Goal: Navigation & Orientation: Understand site structure

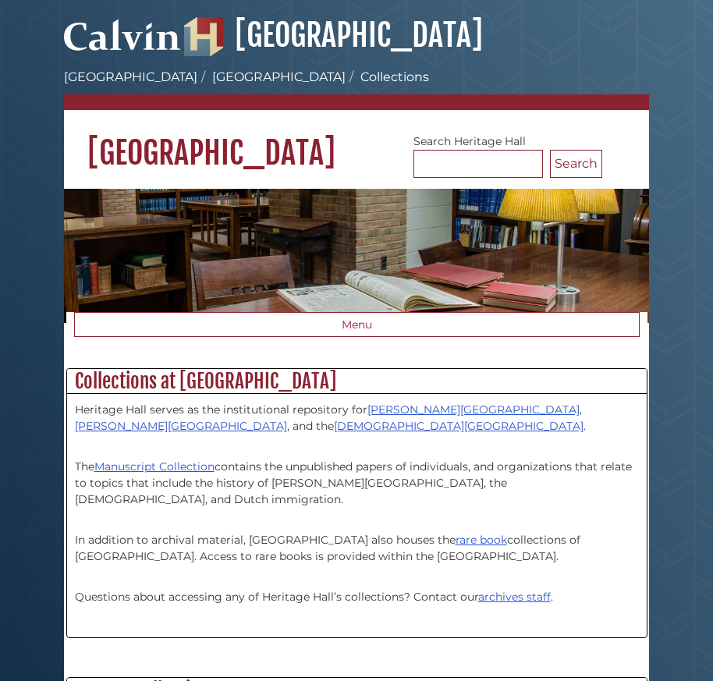
scroll to position [91, 580]
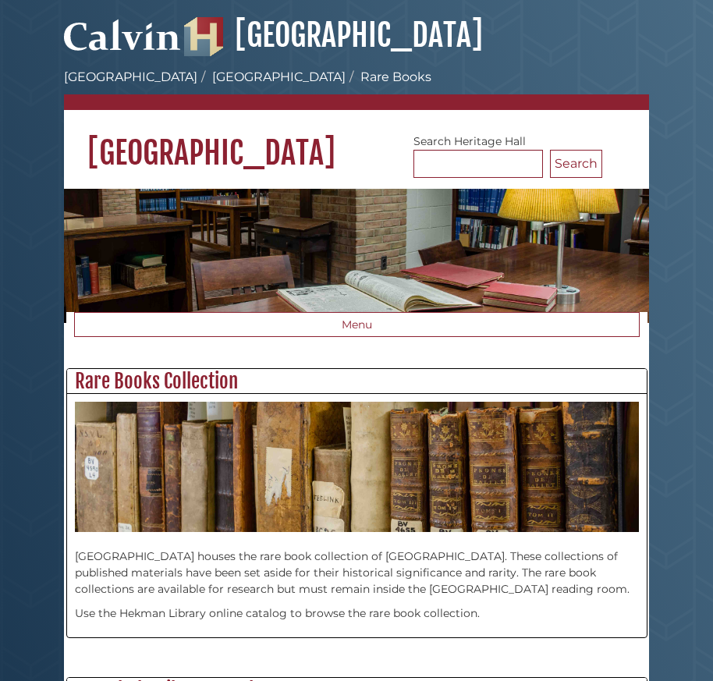
scroll to position [385, 580]
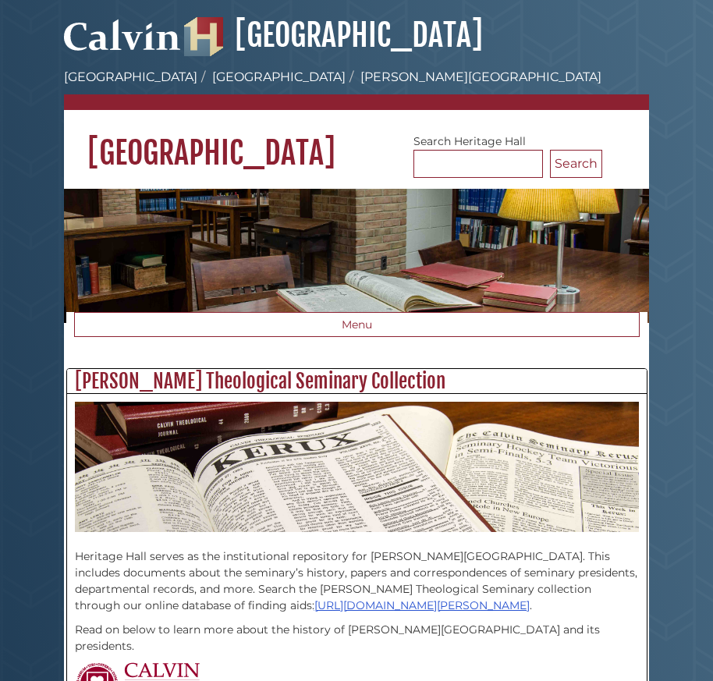
scroll to position [520, 580]
